Goal: Navigation & Orientation: Go to known website

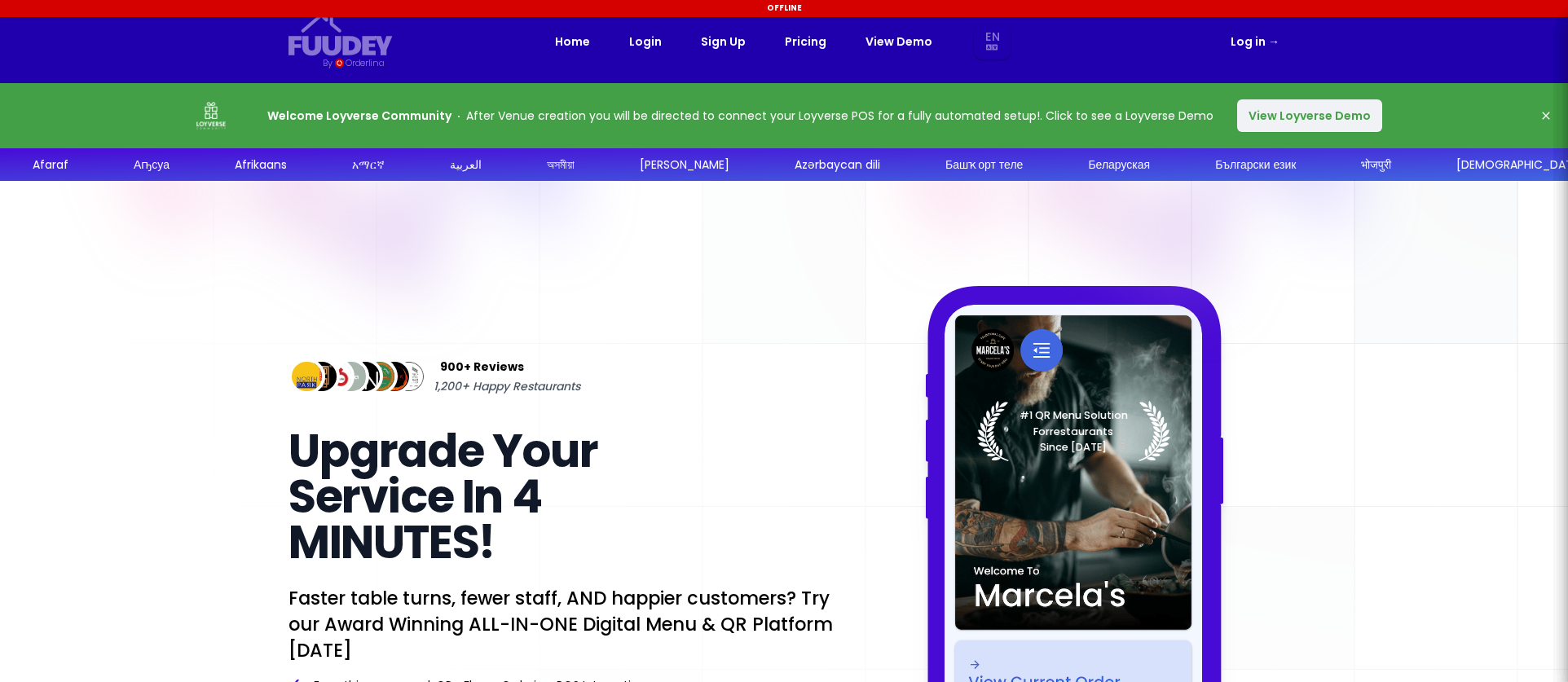
select select "en"
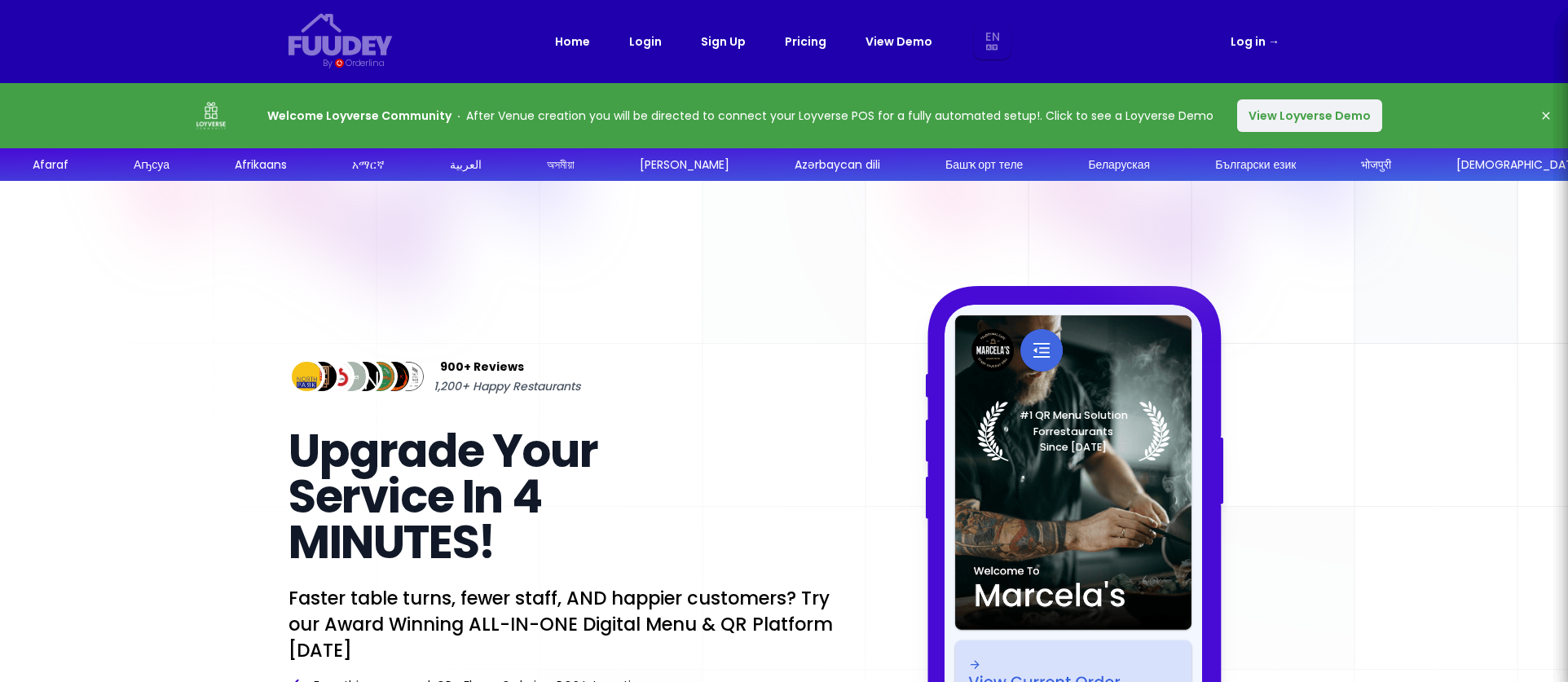
click at [1256, 38] on link "Log in →" at bounding box center [1255, 41] width 49 height 19
select select "en"
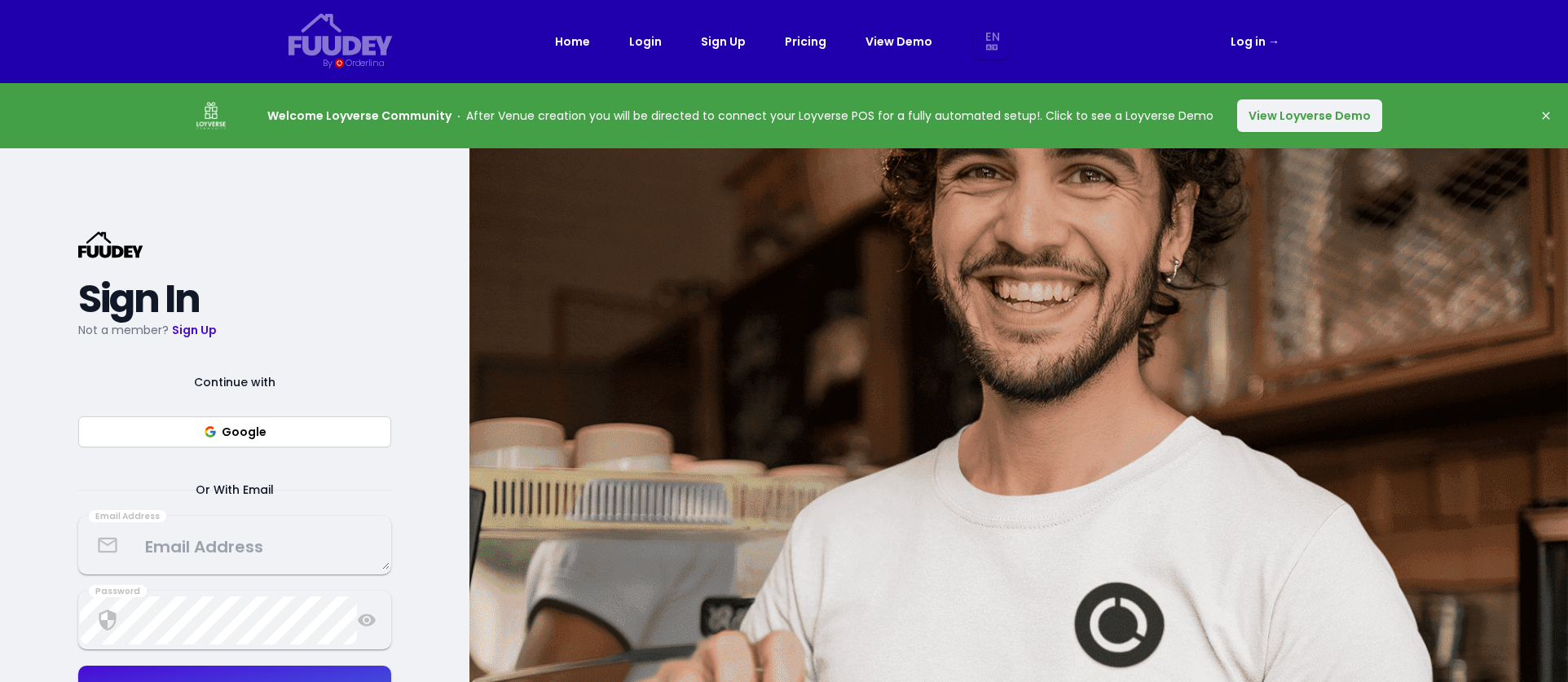
select select "en"
click at [644, 42] on link "Login" at bounding box center [645, 41] width 32 height 19
select select "en"
click at [1245, 36] on link "Log in →" at bounding box center [1255, 41] width 49 height 19
select select "en"
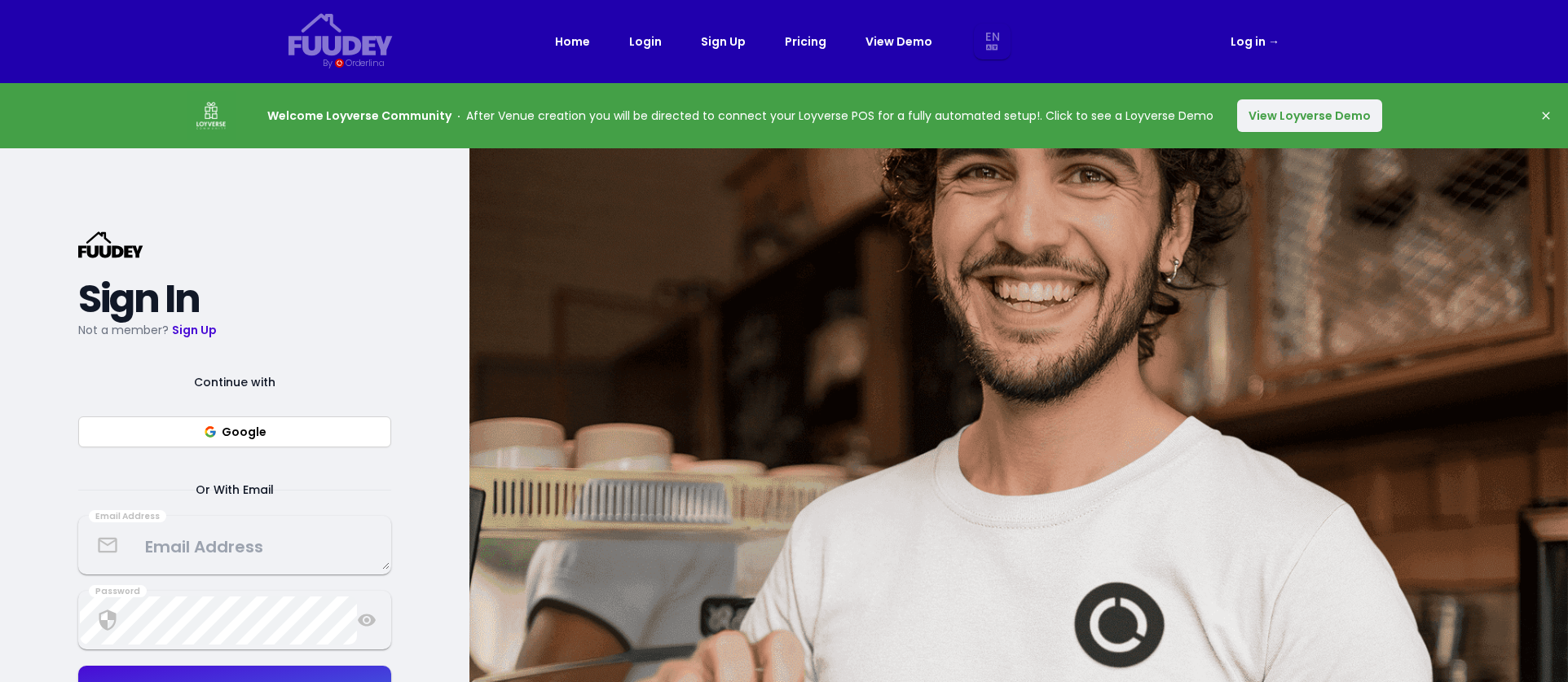
click at [1251, 40] on link "Log in →" at bounding box center [1255, 41] width 49 height 19
select select "en"
click at [577, 40] on link "Home" at bounding box center [572, 41] width 35 height 19
select select "en"
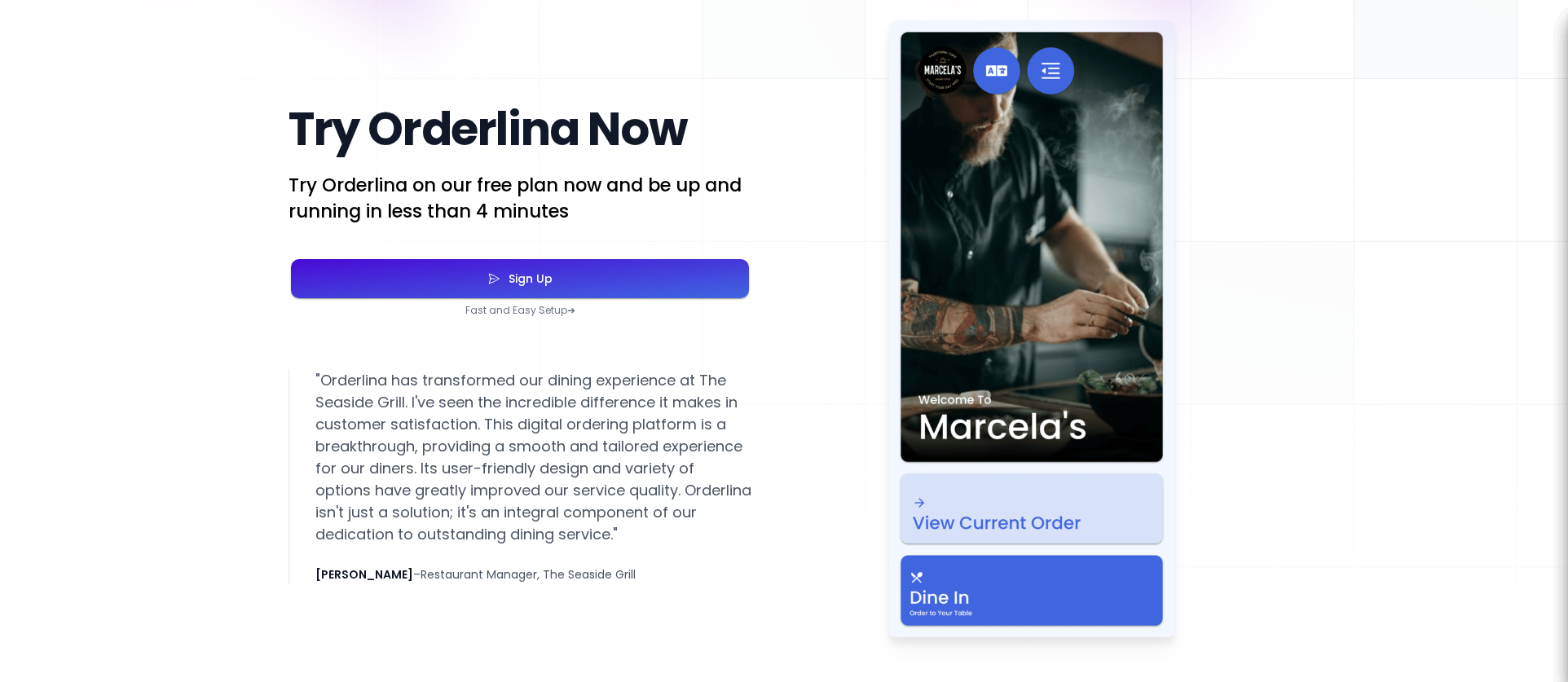
scroll to position [3017, 0]
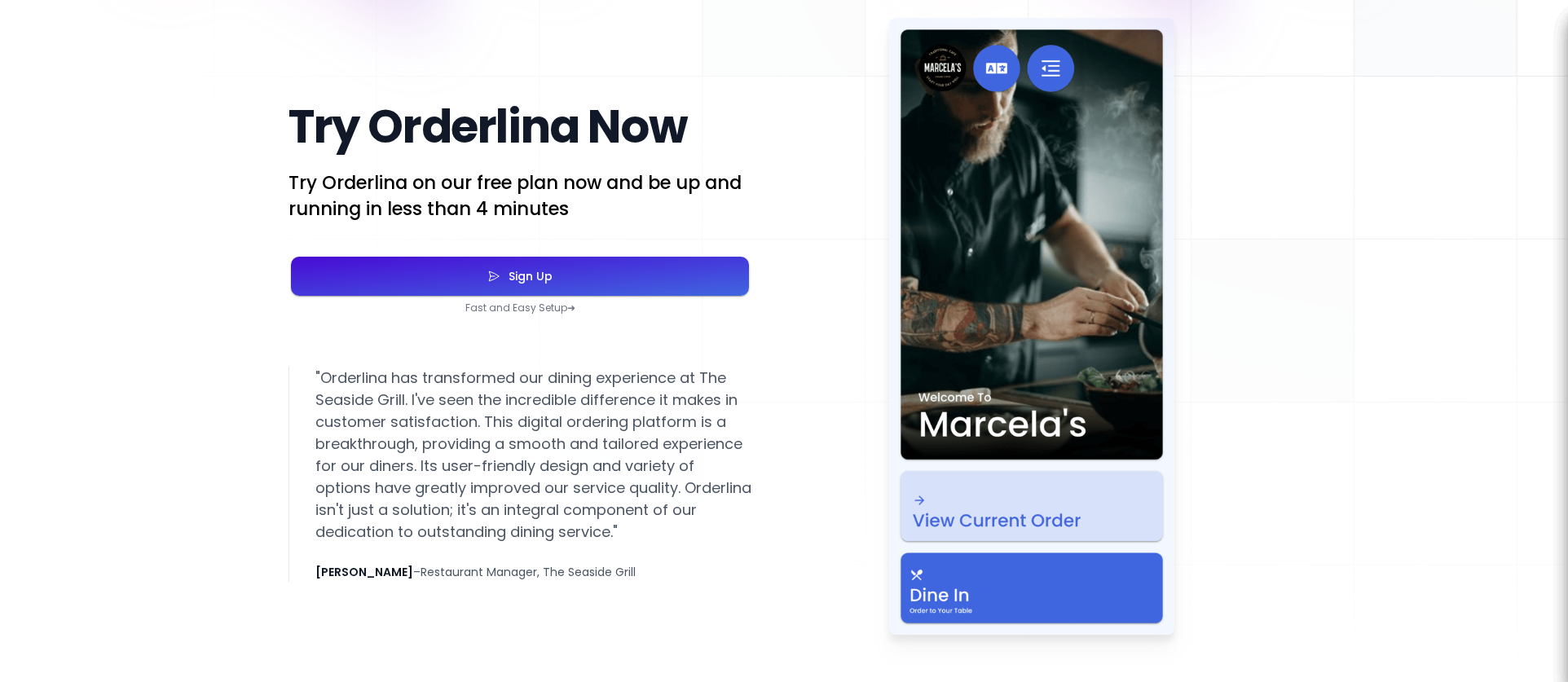
click at [664, 286] on button "Sign Up" at bounding box center [520, 276] width 458 height 40
select select "en"
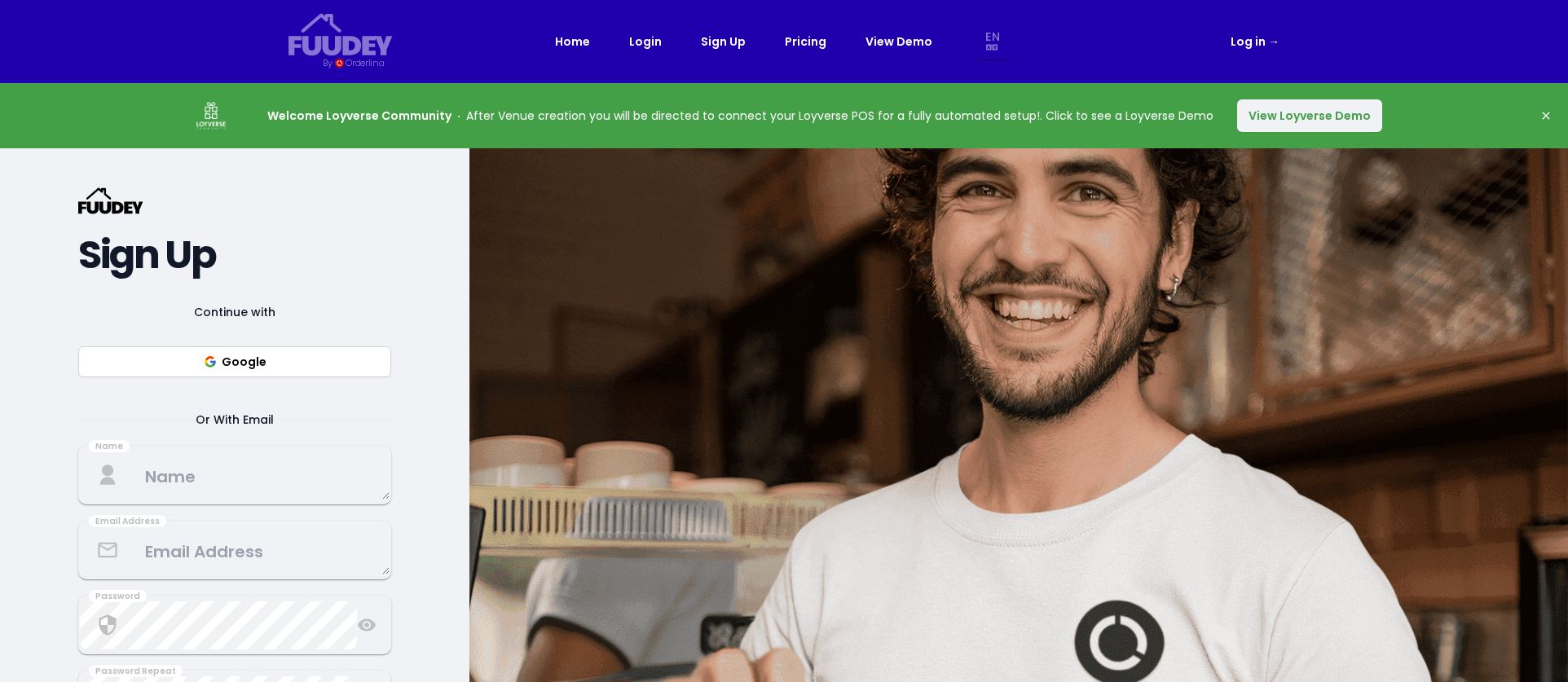
click at [1279, 116] on button "View Loyverse Demo" at bounding box center [1310, 115] width 145 height 32
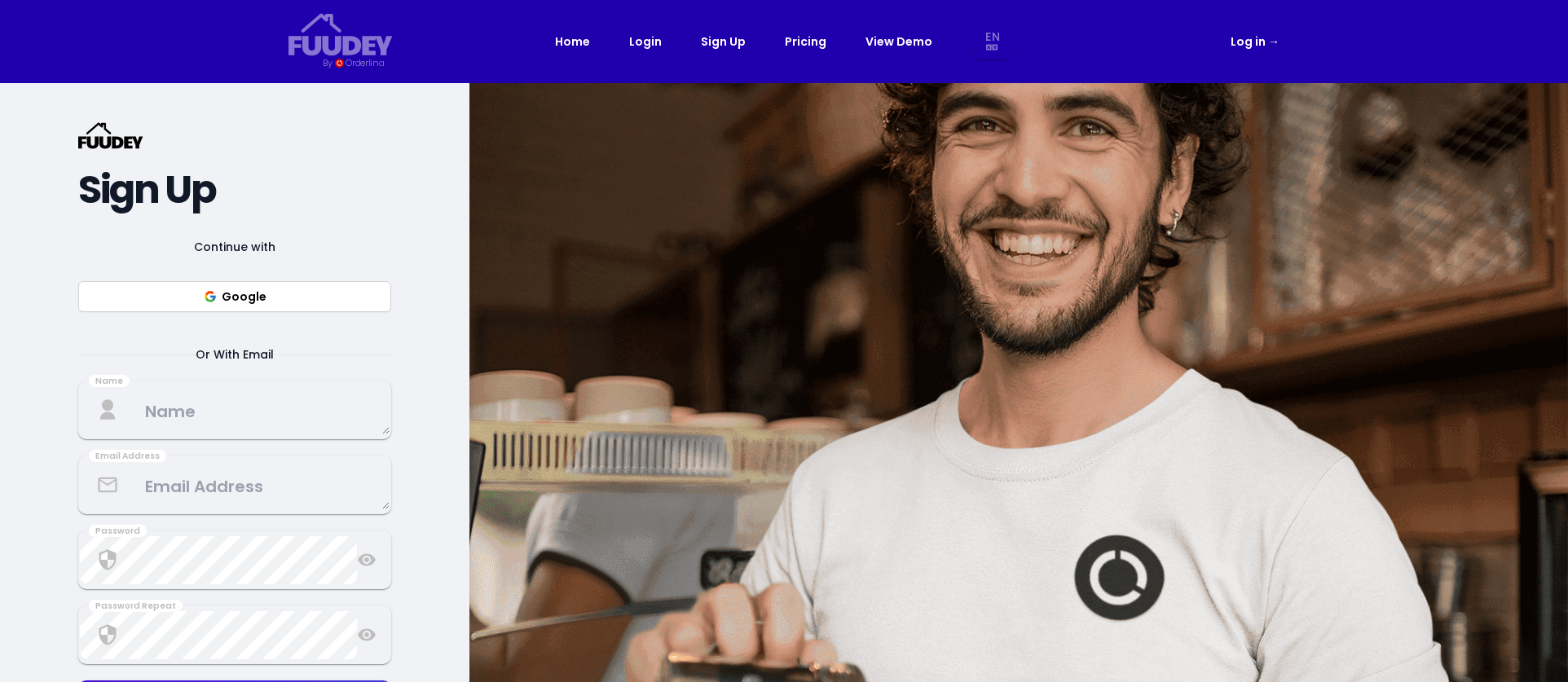
select select "en"
